Goal: Find specific page/section: Find specific page/section

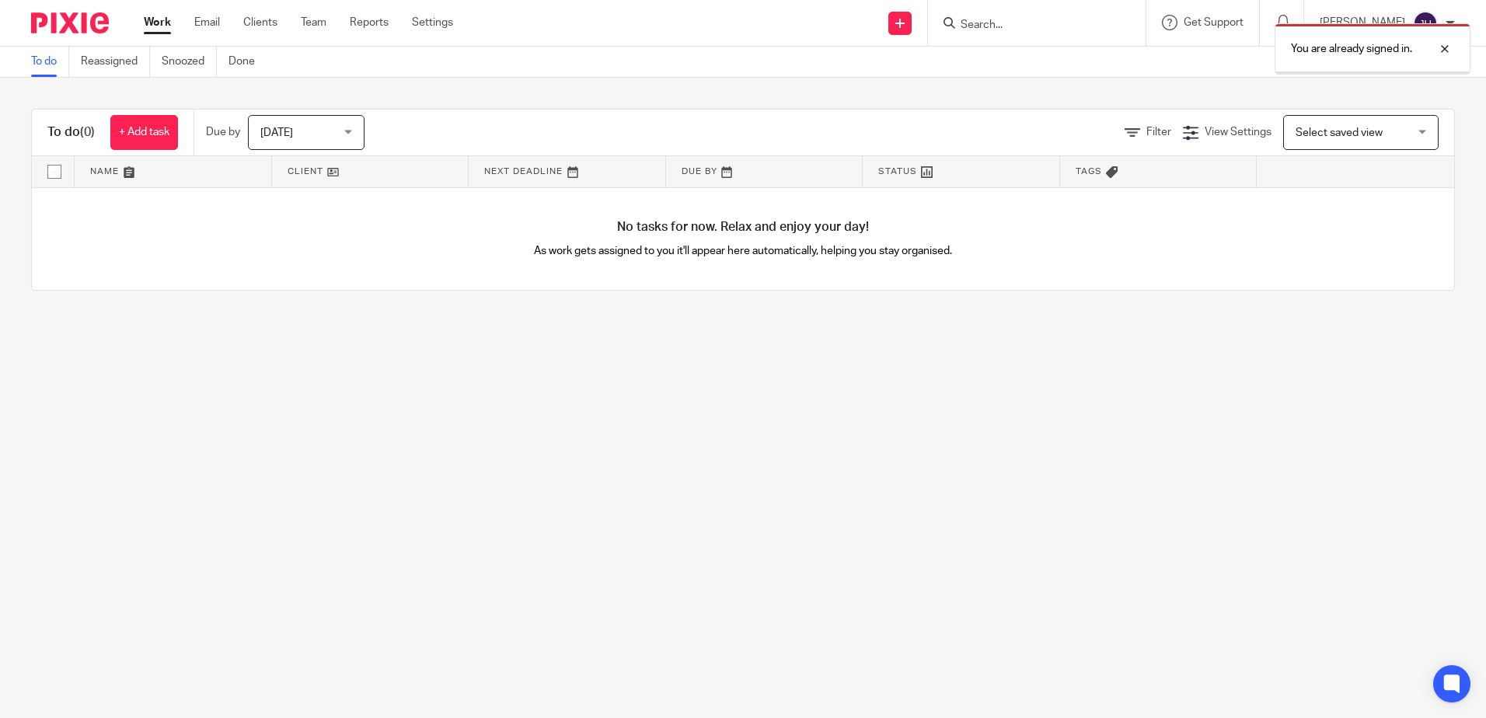
click at [1034, 23] on div "You are already signed in." at bounding box center [1107, 45] width 728 height 59
click at [1297, 36] on div "You are already signed in." at bounding box center [1373, 48] width 196 height 51
click at [1067, 31] on input "Search" at bounding box center [1029, 26] width 140 height 14
type input "jc"
click at [255, 19] on link "Clients" at bounding box center [260, 23] width 34 height 16
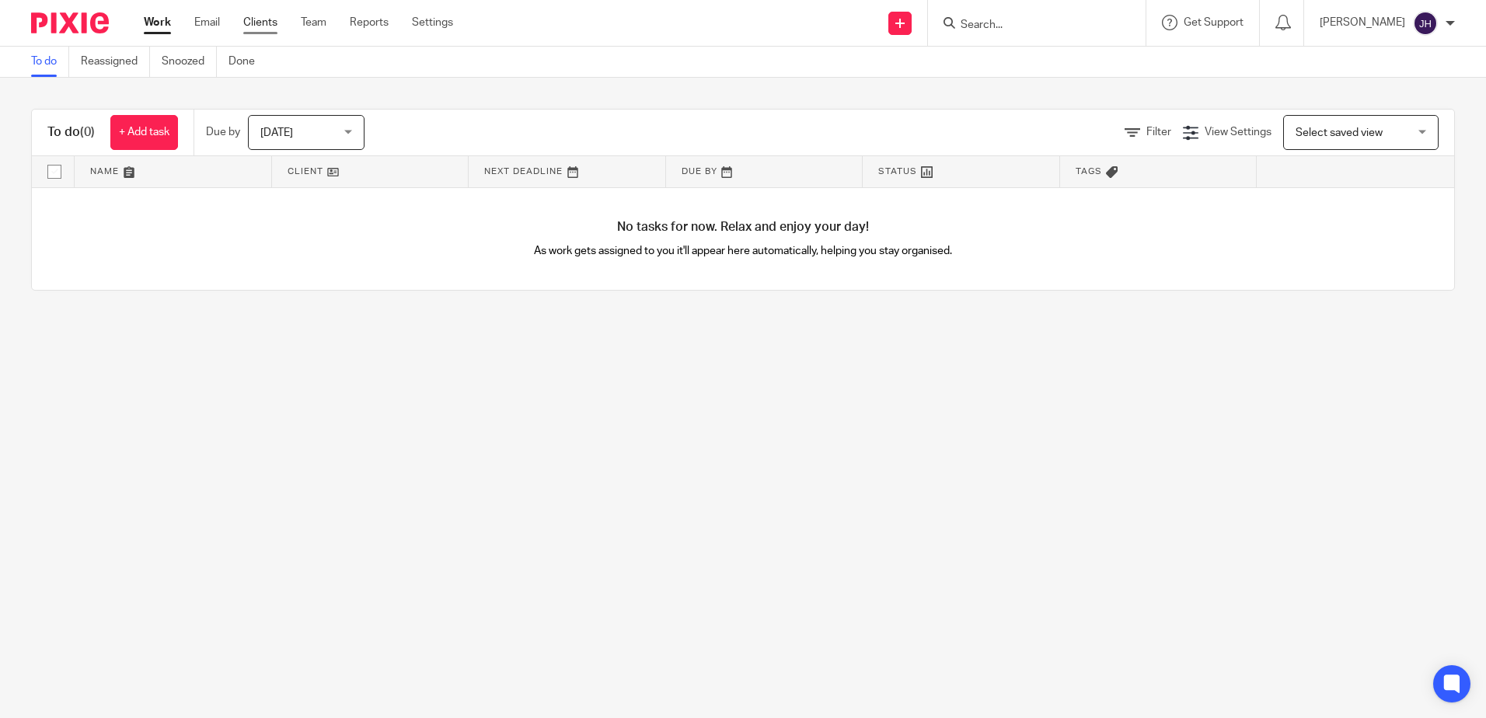
click at [260, 21] on link "Clients" at bounding box center [260, 23] width 34 height 16
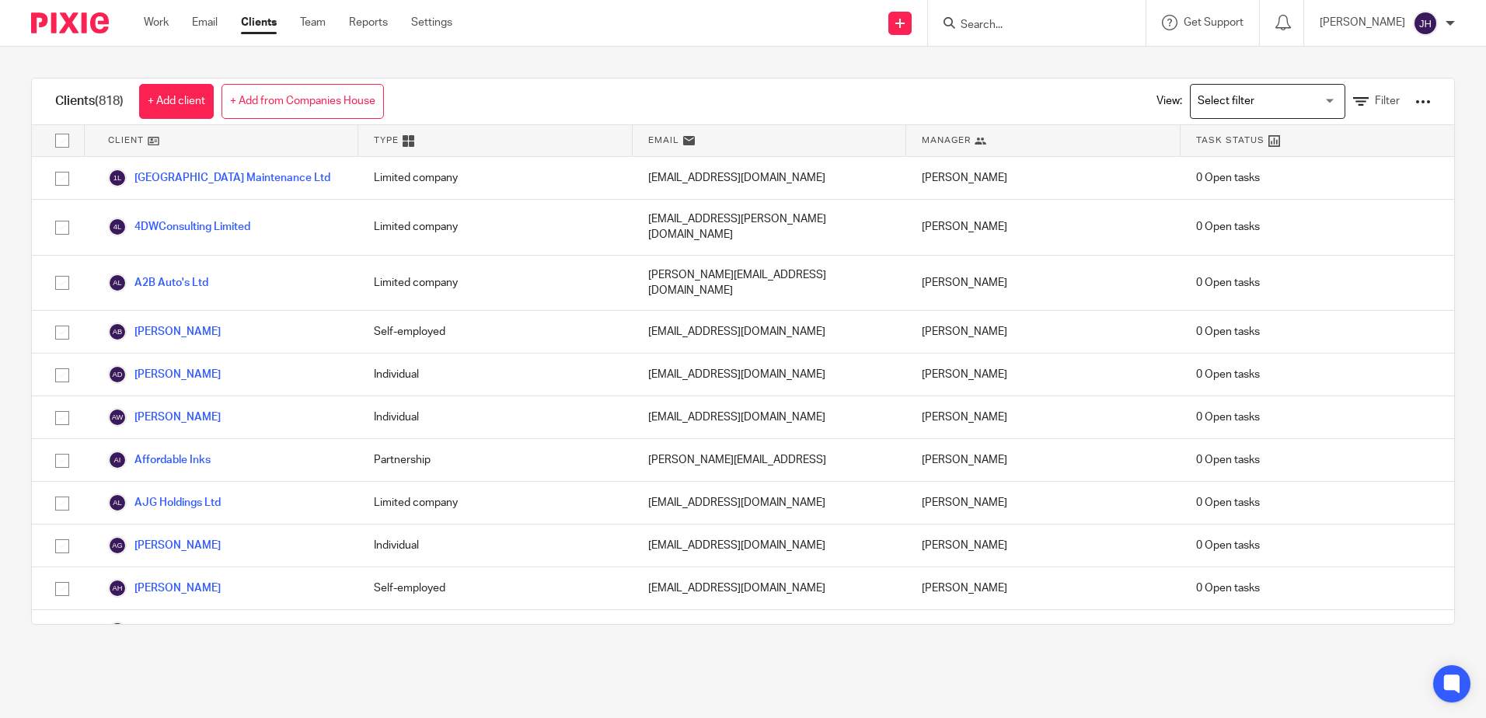
click at [1307, 104] on input "Search for option" at bounding box center [1264, 101] width 144 height 27
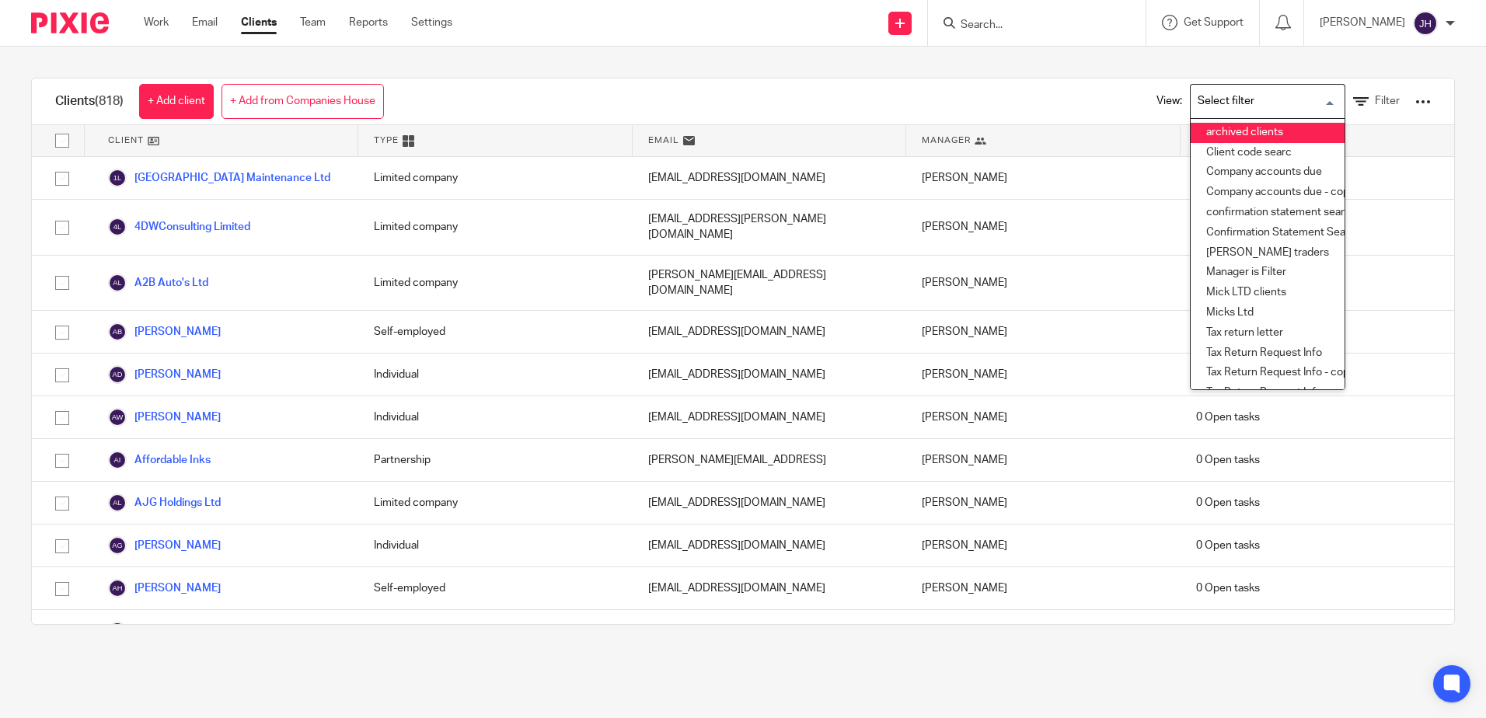
click at [1236, 134] on li "archived clients" at bounding box center [1268, 133] width 154 height 20
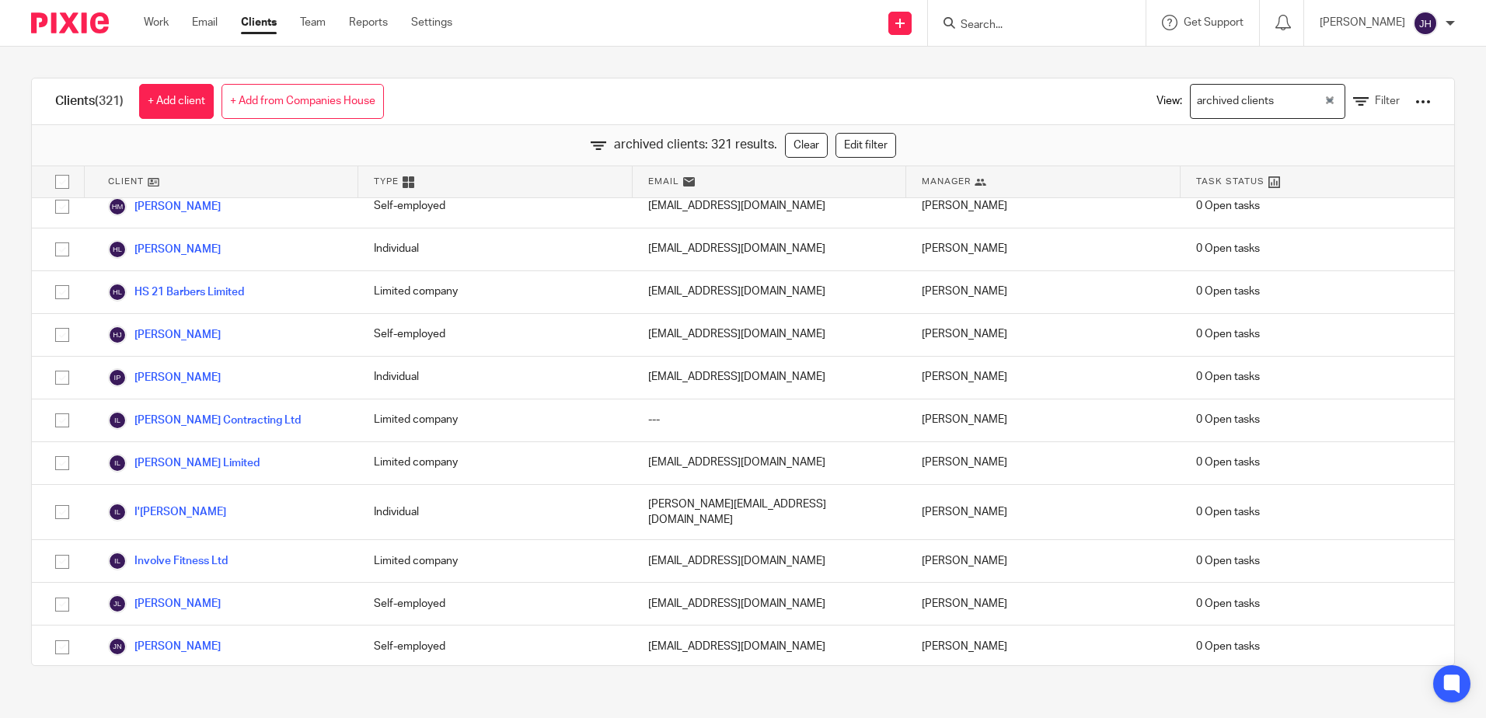
scroll to position [6001, 0]
